Goal: Task Accomplishment & Management: Manage account settings

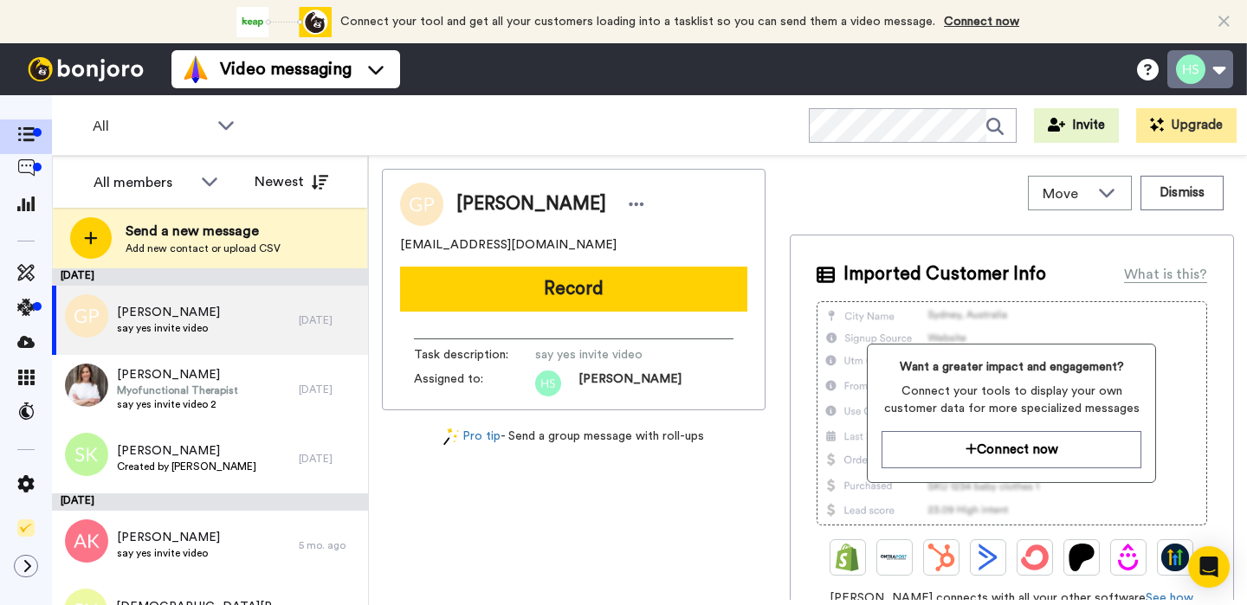
click at [1196, 72] on button at bounding box center [1200, 69] width 66 height 38
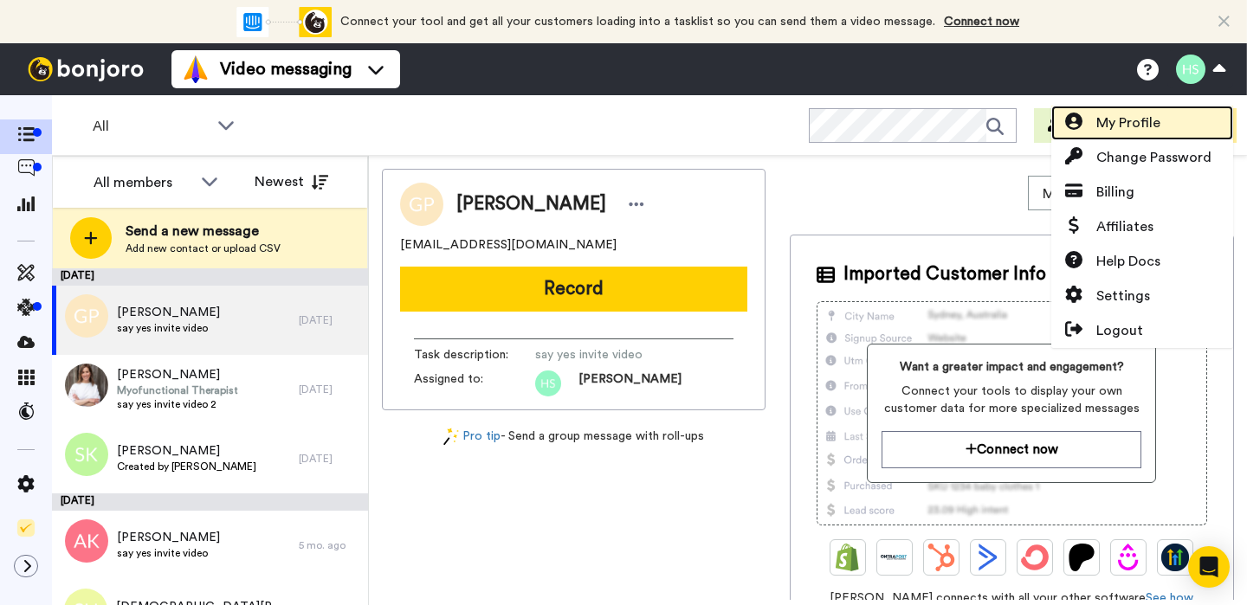
click at [1151, 122] on span "My Profile" at bounding box center [1128, 123] width 64 height 21
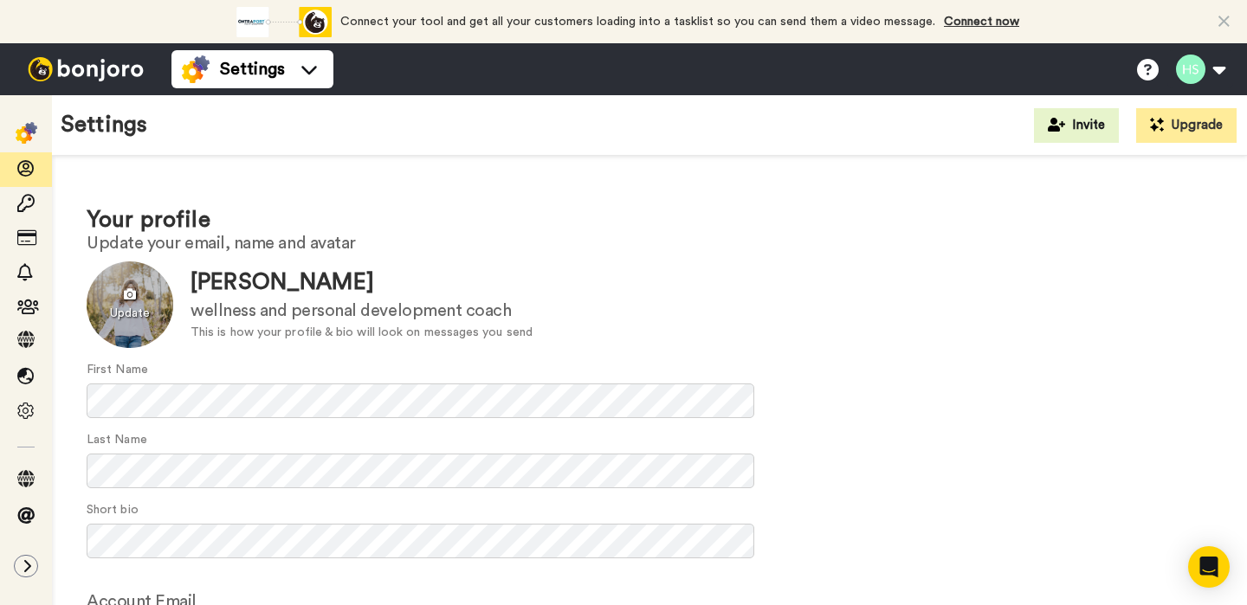
click at [144, 311] on div at bounding box center [130, 304] width 87 height 87
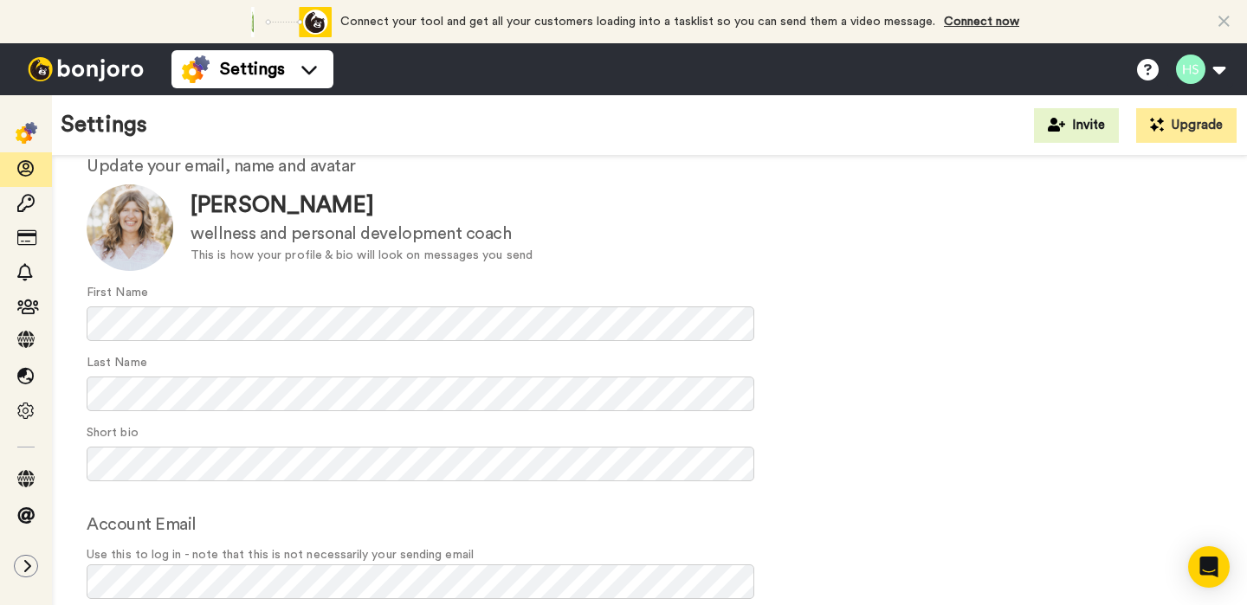
scroll to position [109, 0]
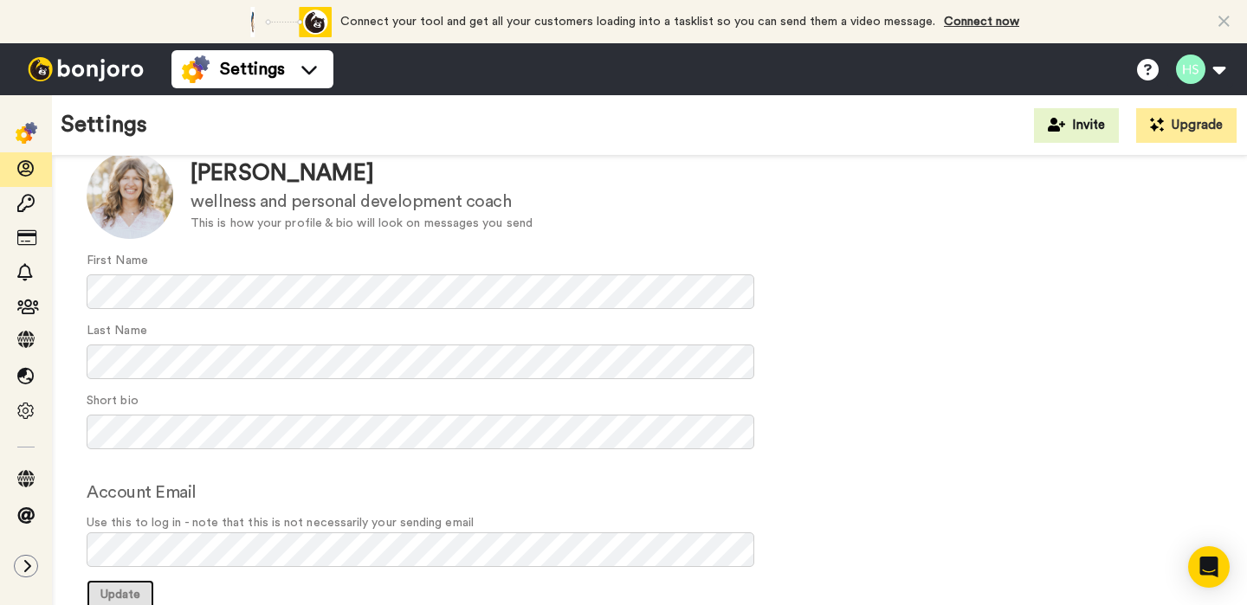
click at [116, 591] on span "Update" at bounding box center [120, 595] width 40 height 12
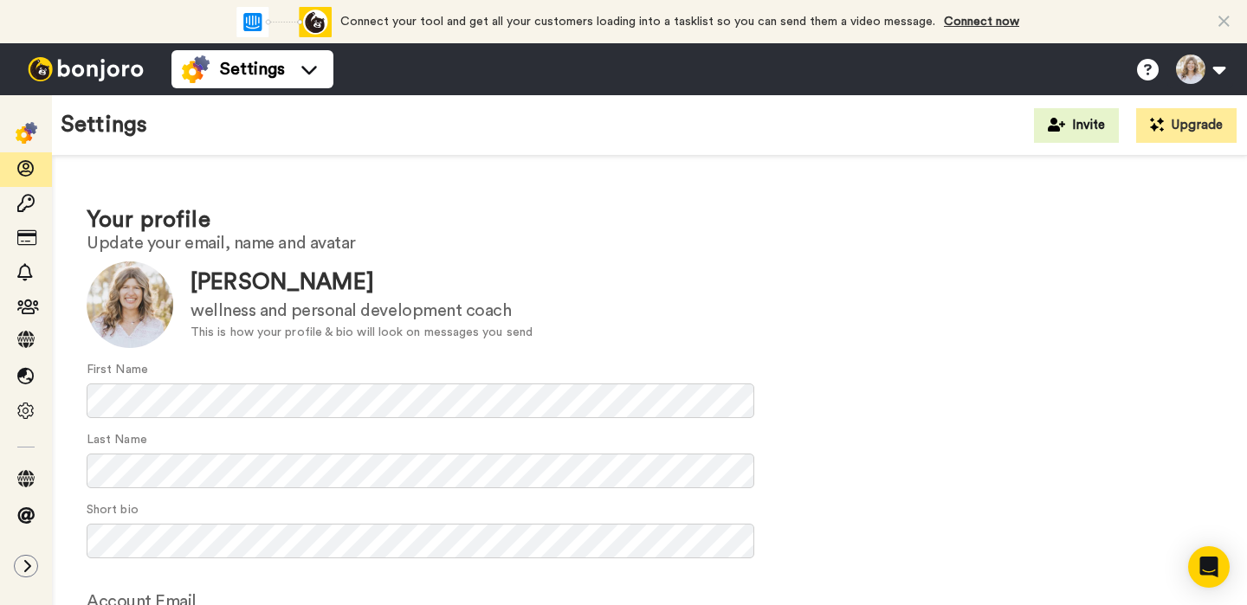
click at [117, 75] on img at bounding box center [86, 69] width 130 height 24
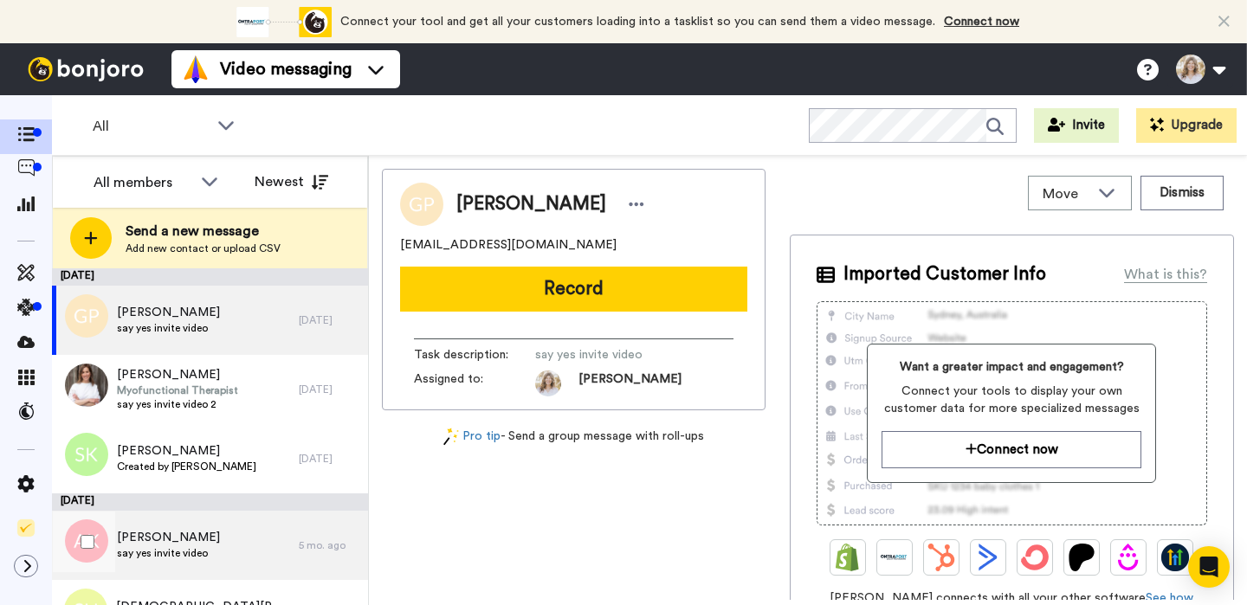
scroll to position [44, 0]
